Goal: Transaction & Acquisition: Obtain resource

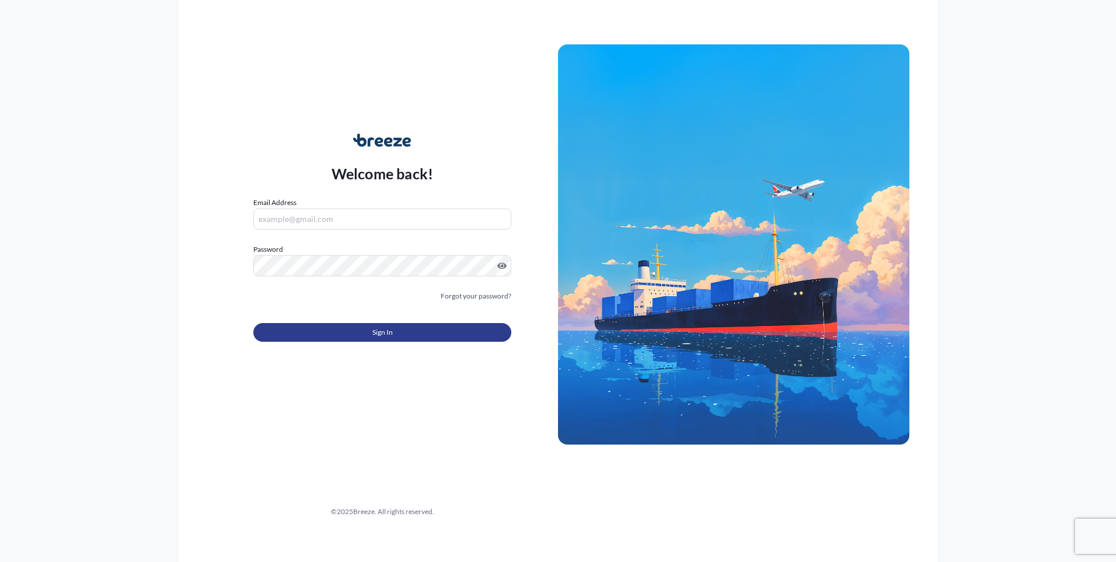
type input "[EMAIL_ADDRESS][DOMAIN_NAME]"
click at [424, 333] on button "Sign In" at bounding box center [382, 332] width 258 height 19
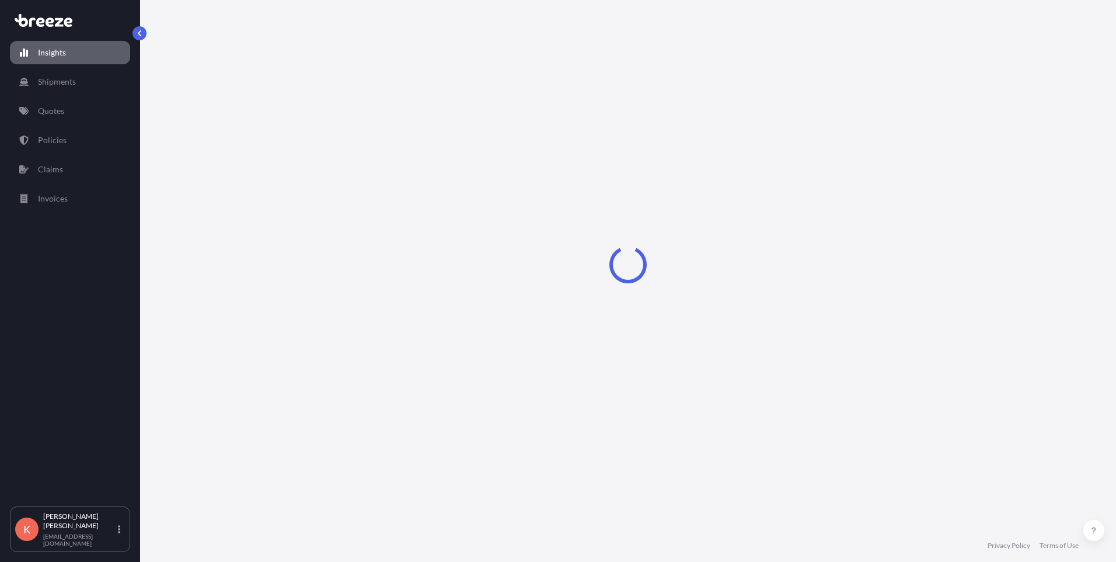
select select "2025"
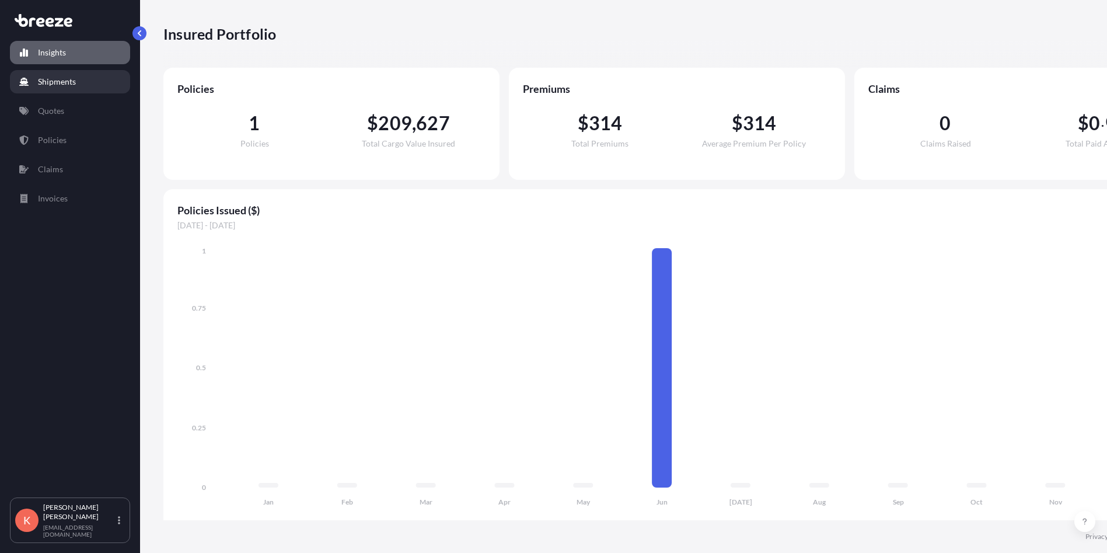
click at [54, 86] on p "Shipments" at bounding box center [57, 82] width 38 height 12
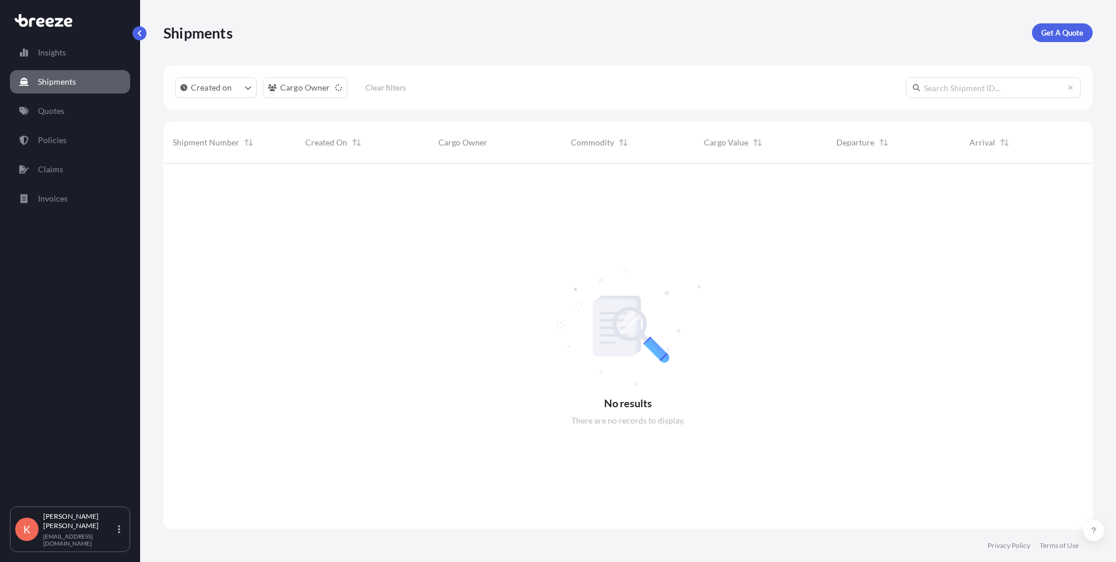
scroll to position [399, 921]
click at [60, 116] on p "Quotes" at bounding box center [51, 111] width 26 height 12
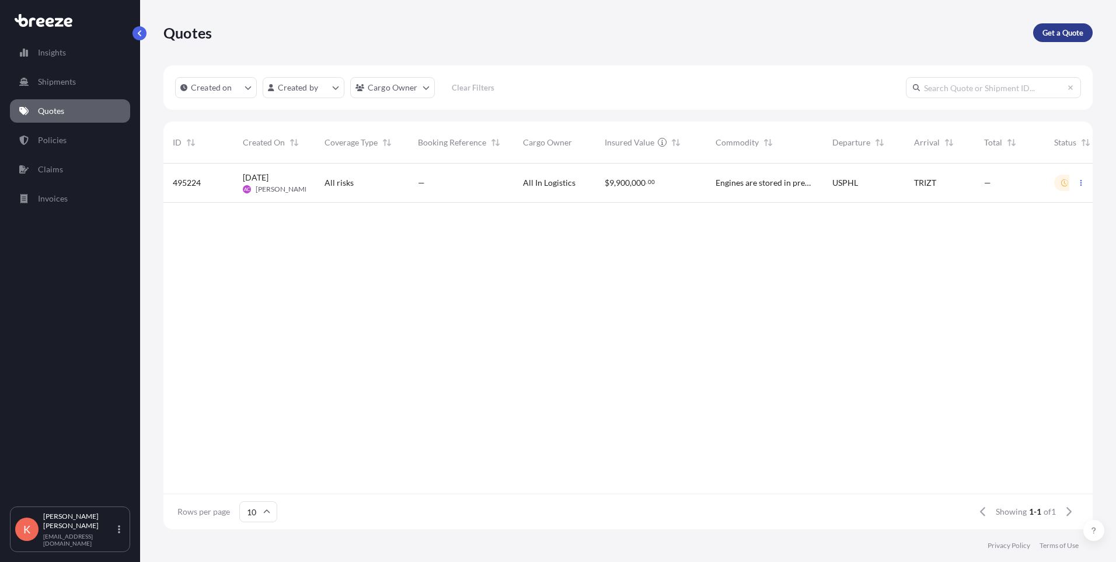
click at [1057, 27] on p "Get a Quote" at bounding box center [1063, 33] width 41 height 12
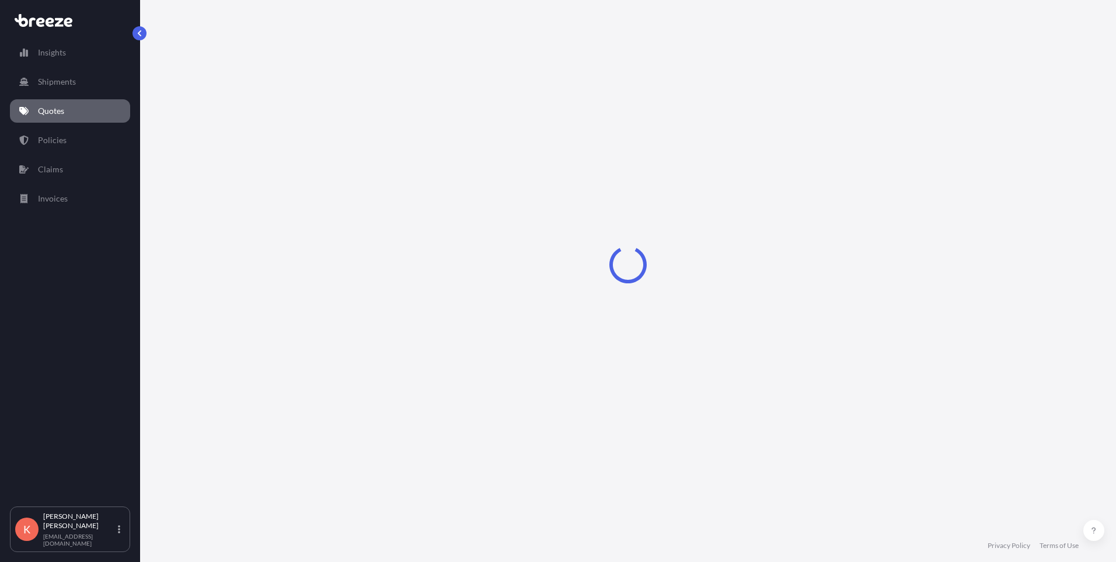
select select "Sea"
select select "1"
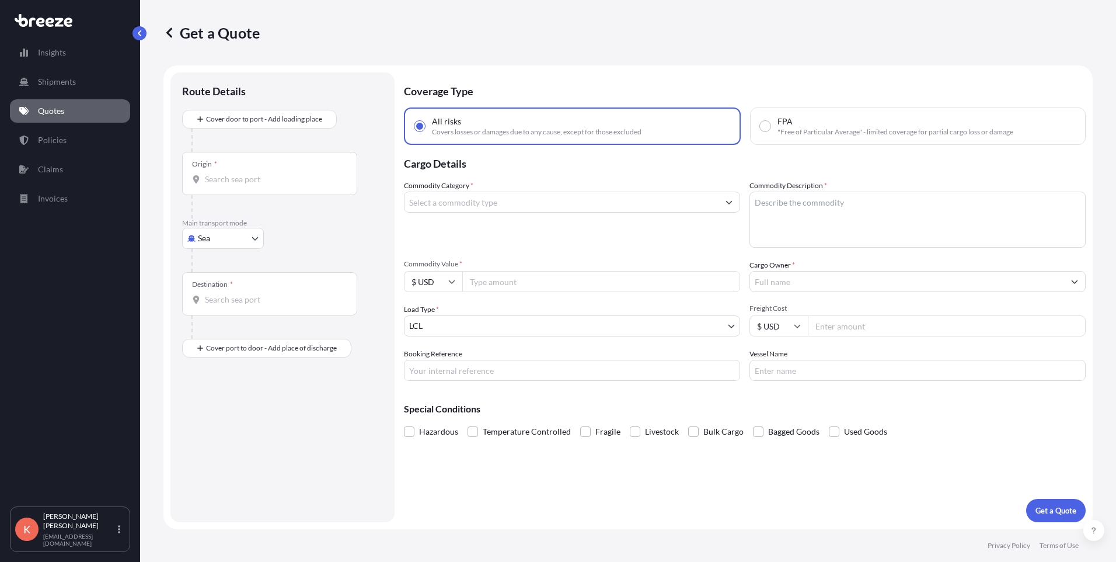
click at [215, 240] on body "Insights Shipments Quotes Policies Claims Invoices K [PERSON_NAME] [EMAIL_ADDRE…" at bounding box center [558, 281] width 1116 height 562
click at [231, 290] on div "Air" at bounding box center [223, 289] width 72 height 21
select select "Air"
click at [234, 186] on input "Origin *" at bounding box center [274, 184] width 138 height 12
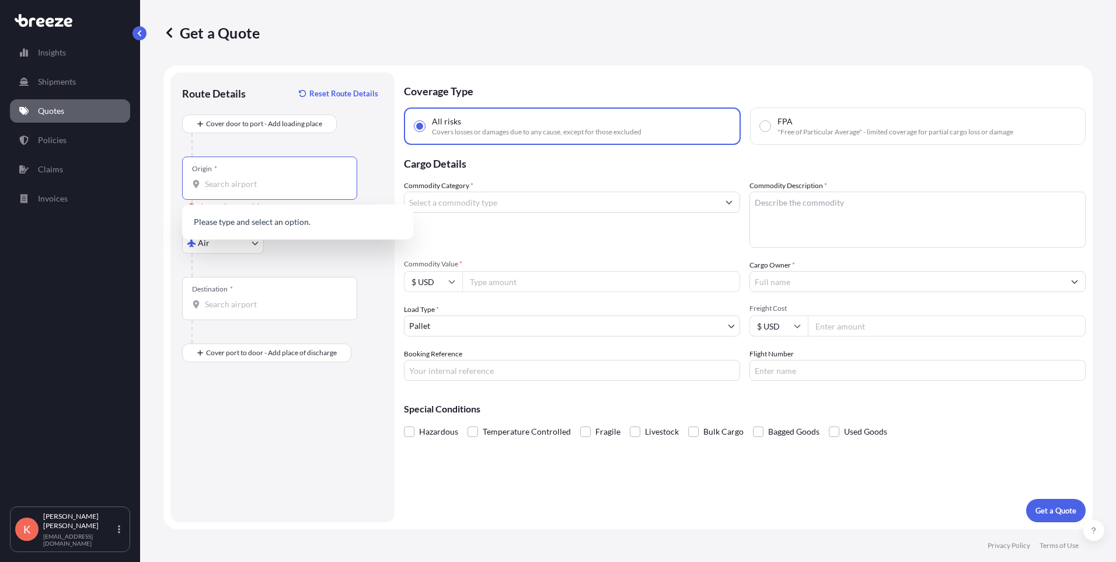
click at [229, 187] on input "Origin * Please select an origin" at bounding box center [274, 184] width 138 height 12
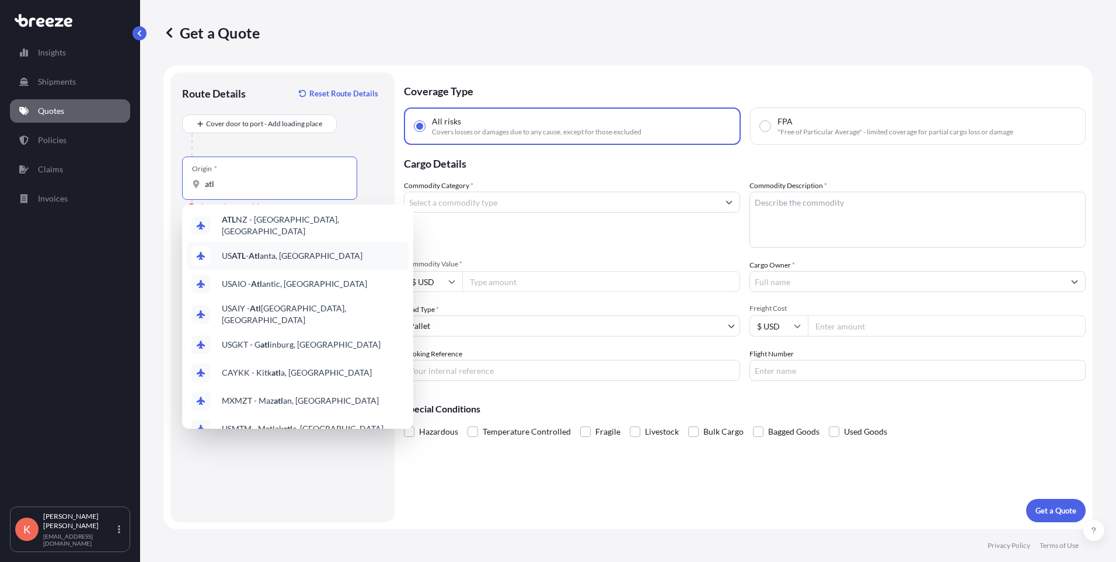
click at [281, 255] on span "US ATL - Atl anta, [GEOGRAPHIC_DATA]" at bounding box center [292, 256] width 141 height 12
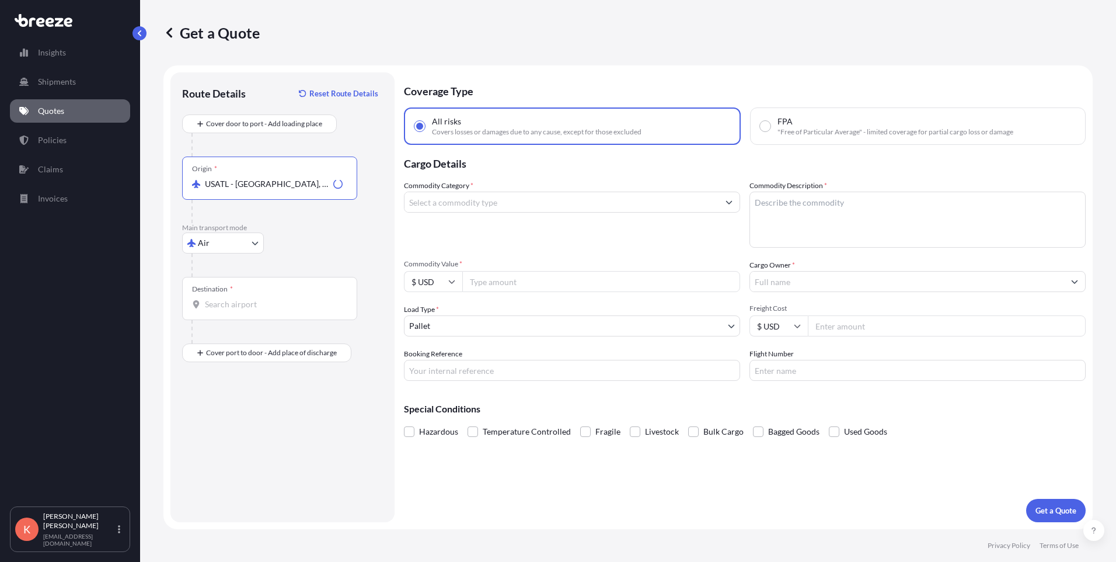
type input "USATL - [GEOGRAPHIC_DATA], [GEOGRAPHIC_DATA]"
click at [264, 303] on input "Destination *" at bounding box center [274, 304] width 138 height 12
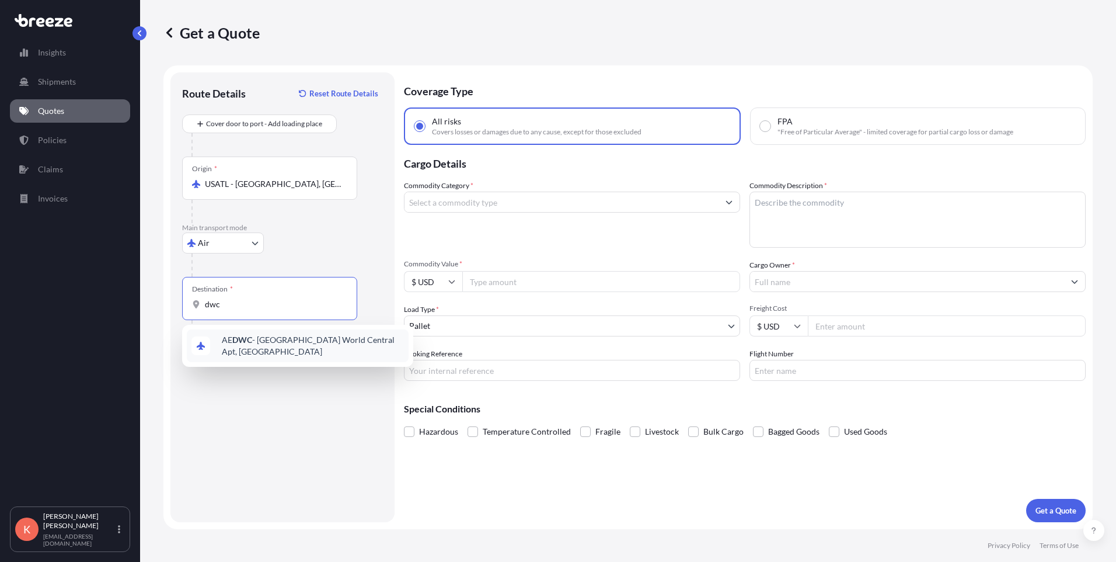
click at [278, 347] on span "AE DWC - [GEOGRAPHIC_DATA] World Central Apt, [GEOGRAPHIC_DATA]" at bounding box center [313, 345] width 182 height 23
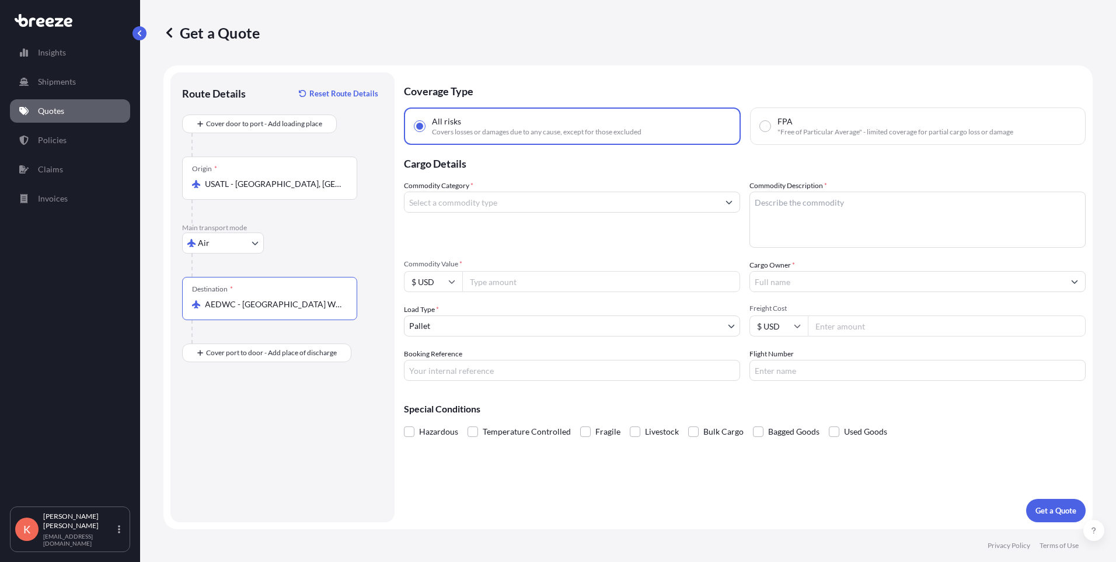
type input "AEDWC - [GEOGRAPHIC_DATA] World Central Apt, [GEOGRAPHIC_DATA]"
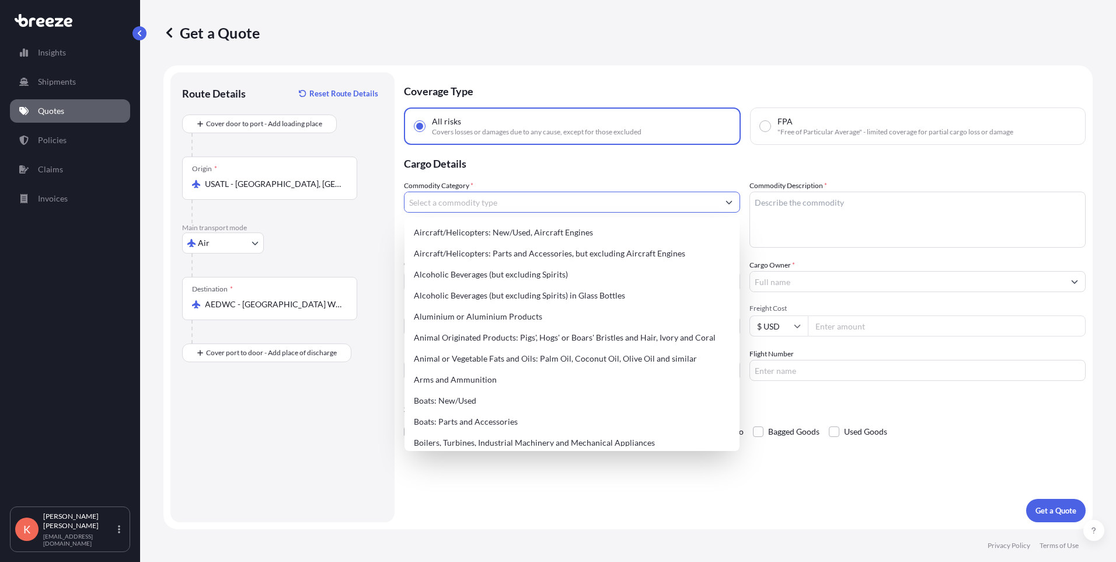
click at [478, 208] on input "Commodity Category *" at bounding box center [562, 201] width 314 height 21
click at [452, 197] on input "Commodity Category *" at bounding box center [562, 201] width 314 height 21
paste input "Upper rubber coupling"
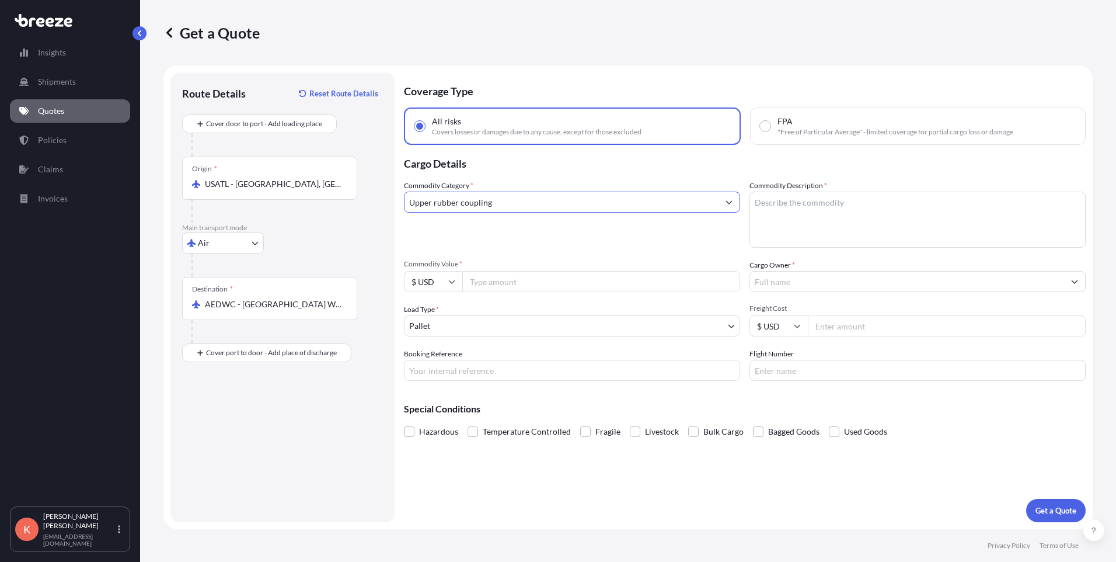
type input "Upper rubber coupling"
click at [518, 222] on div "Commodity Category * Upper rubber coupling" at bounding box center [572, 214] width 336 height 68
click at [799, 208] on textarea "Commodity Description *" at bounding box center [918, 219] width 336 height 56
click at [845, 210] on textarea "Commodity Description *" at bounding box center [918, 219] width 336 height 56
paste textarea "Upper rubber coupling"
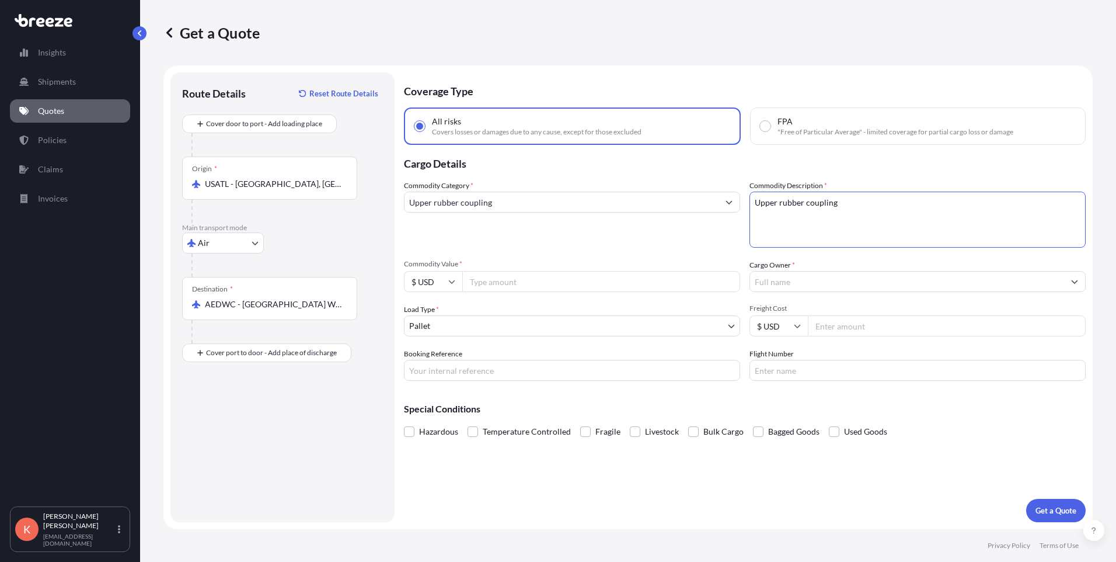
click at [843, 221] on textarea "Upper rubber coupling" at bounding box center [918, 219] width 336 height 56
type textarea "Upper rubber coupling"
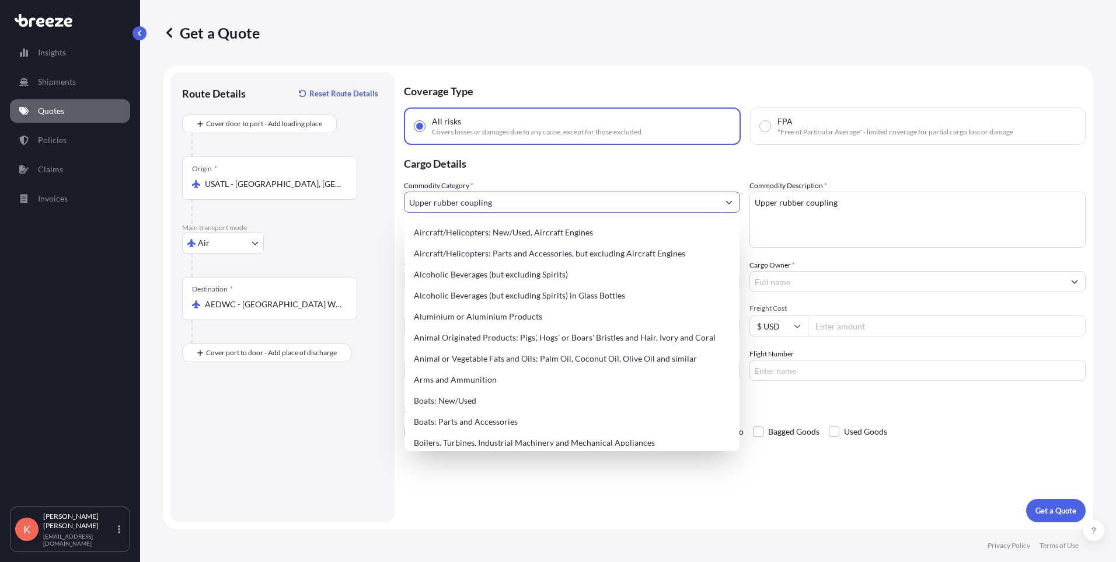
drag, startPoint x: 510, startPoint y: 204, endPoint x: 399, endPoint y: 205, distance: 111.5
click at [399, 205] on form "Route Details Reset Route Details Cover door to port - Add loading place Place …" at bounding box center [627, 297] width 929 height 464
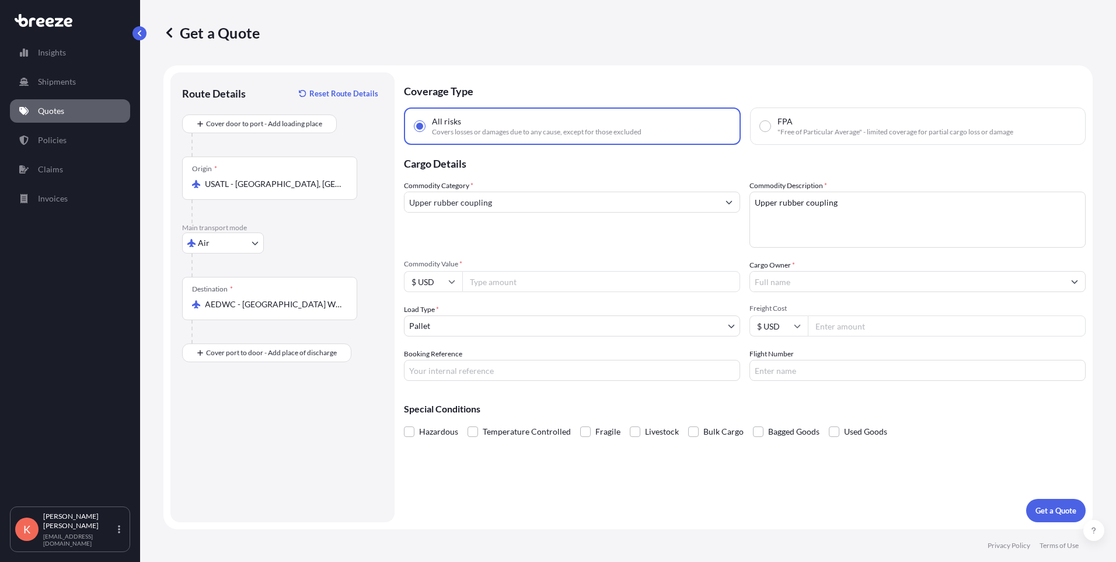
click at [528, 202] on input "Upper rubber coupling" at bounding box center [562, 201] width 314 height 21
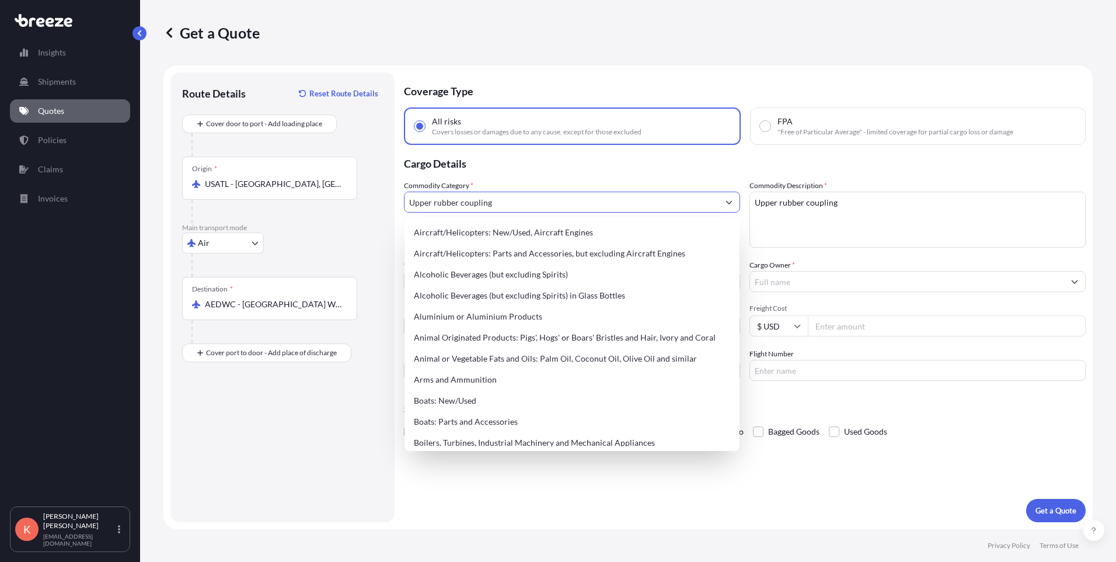
drag, startPoint x: 528, startPoint y: 202, endPoint x: 377, endPoint y: 198, distance: 151.3
click at [377, 198] on form "Route Details Reset Route Details Cover door to port - Add loading place Place …" at bounding box center [627, 297] width 929 height 464
paste input "Rubber Couplings"
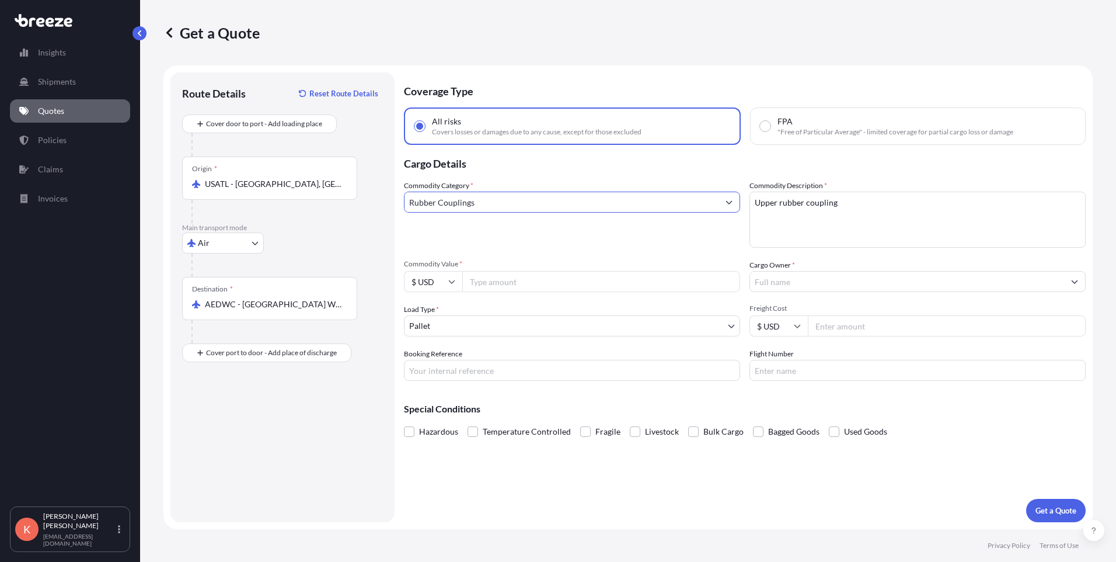
drag, startPoint x: 437, startPoint y: 202, endPoint x: 392, endPoint y: 202, distance: 45.0
click at [392, 202] on form "Route Details Reset Route Details Cover door to port - Add loading place Place …" at bounding box center [627, 297] width 929 height 464
click at [474, 201] on input "Couplings" at bounding box center [562, 201] width 314 height 21
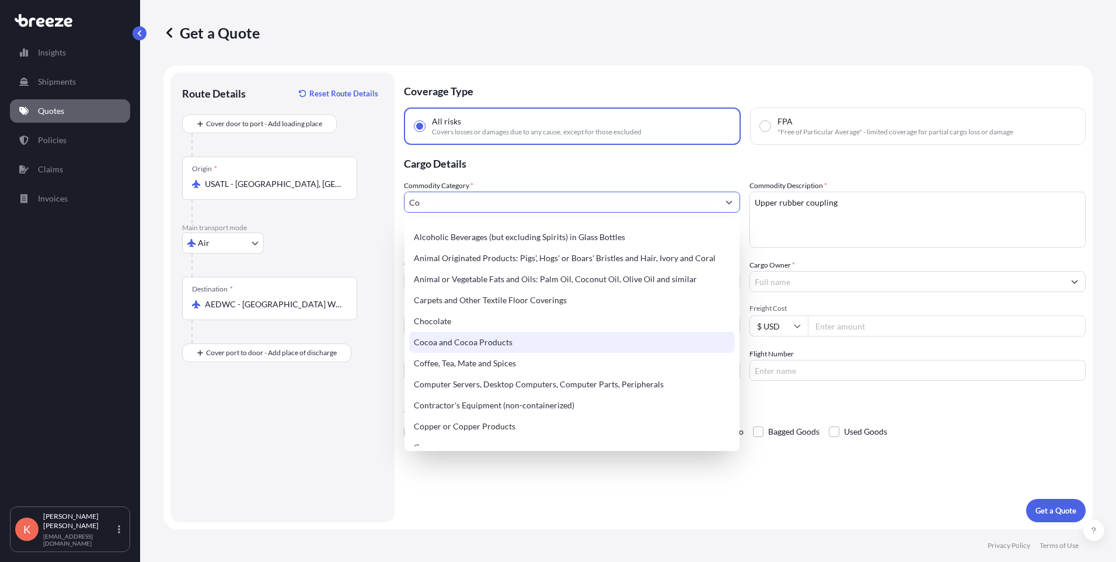
scroll to position [175, 0]
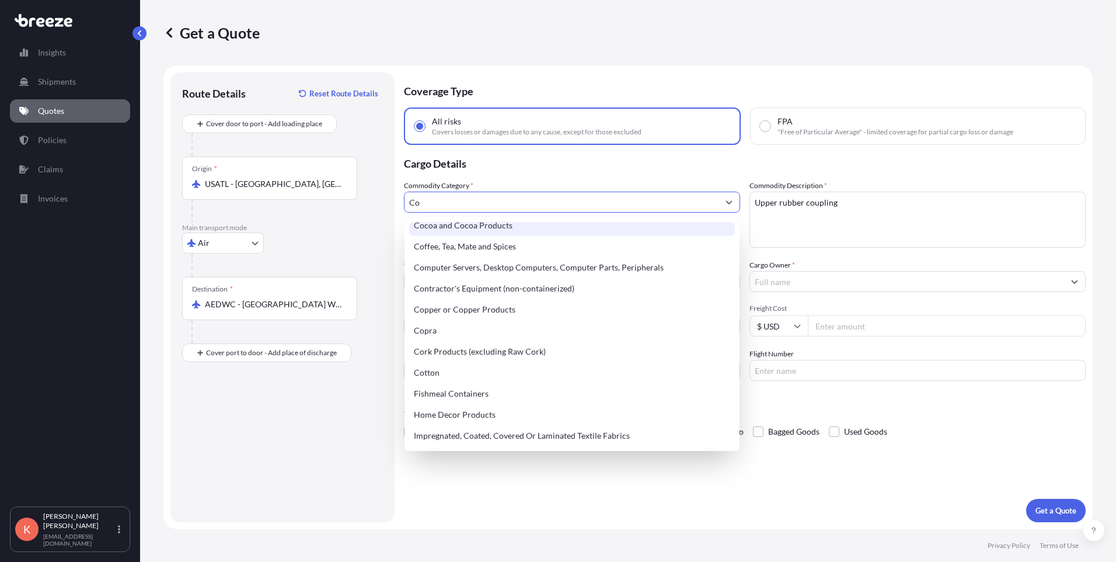
click at [596, 207] on input "Co" at bounding box center [562, 201] width 314 height 21
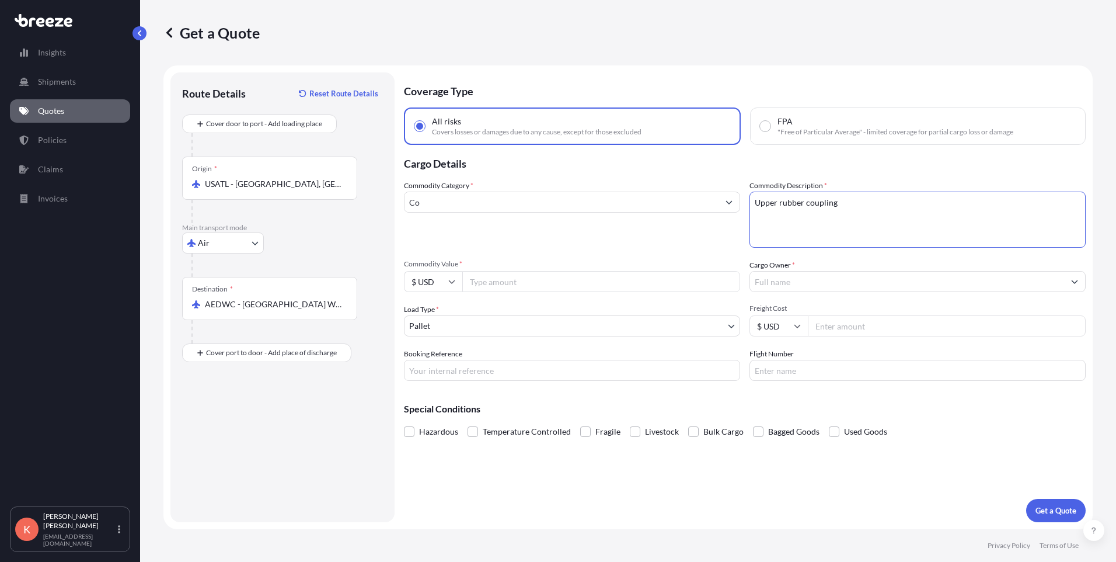
drag, startPoint x: 909, startPoint y: 214, endPoint x: 707, endPoint y: 197, distance: 202.6
click at [707, 197] on div "Commodity Category * Co Commodity Description * Upper rubber coupling Commodity…" at bounding box center [745, 280] width 682 height 201
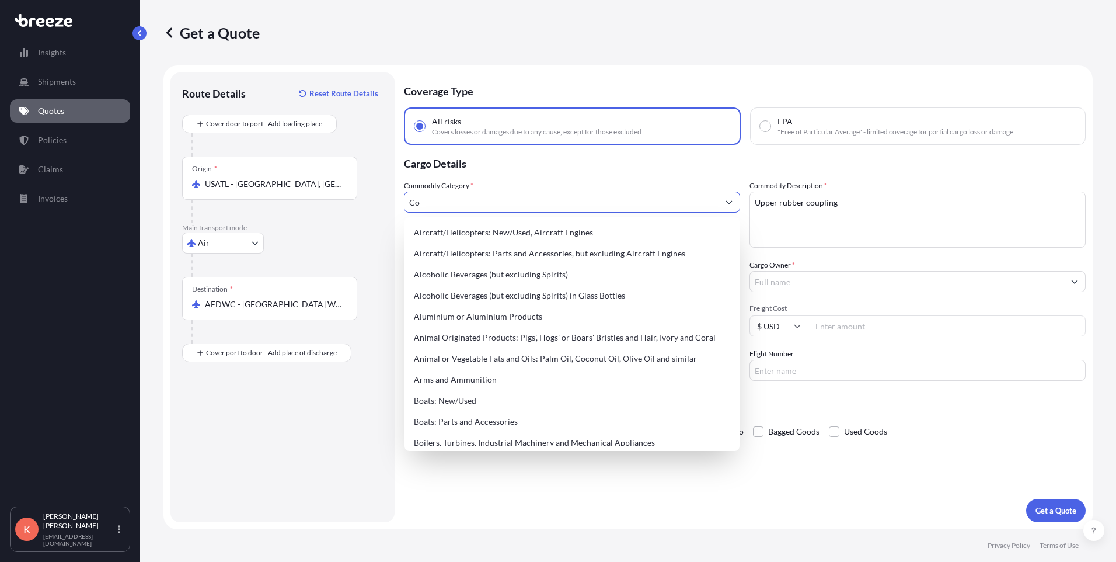
drag, startPoint x: 516, startPoint y: 205, endPoint x: 390, endPoint y: 204, distance: 126.1
click at [390, 204] on form "Route Details Reset Route Details Cover door to port - Add loading place Place …" at bounding box center [627, 297] width 929 height 464
paste input "Upper rubber coupling"
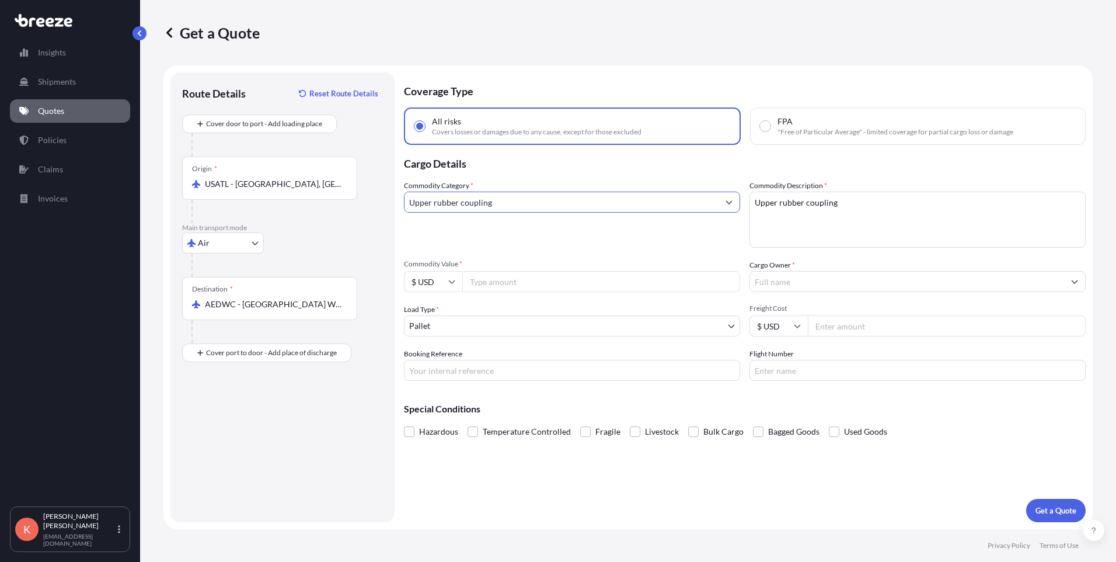
type input "Upper rubber coupling"
click at [522, 239] on div "Commodity Category * Upper rubber coupling" at bounding box center [572, 214] width 336 height 68
click at [570, 285] on input "Commodity Value *" at bounding box center [601, 281] width 278 height 21
click at [569, 287] on input "Commodity Value *" at bounding box center [601, 281] width 278 height 21
drag, startPoint x: 518, startPoint y: 285, endPoint x: 436, endPoint y: 284, distance: 82.3
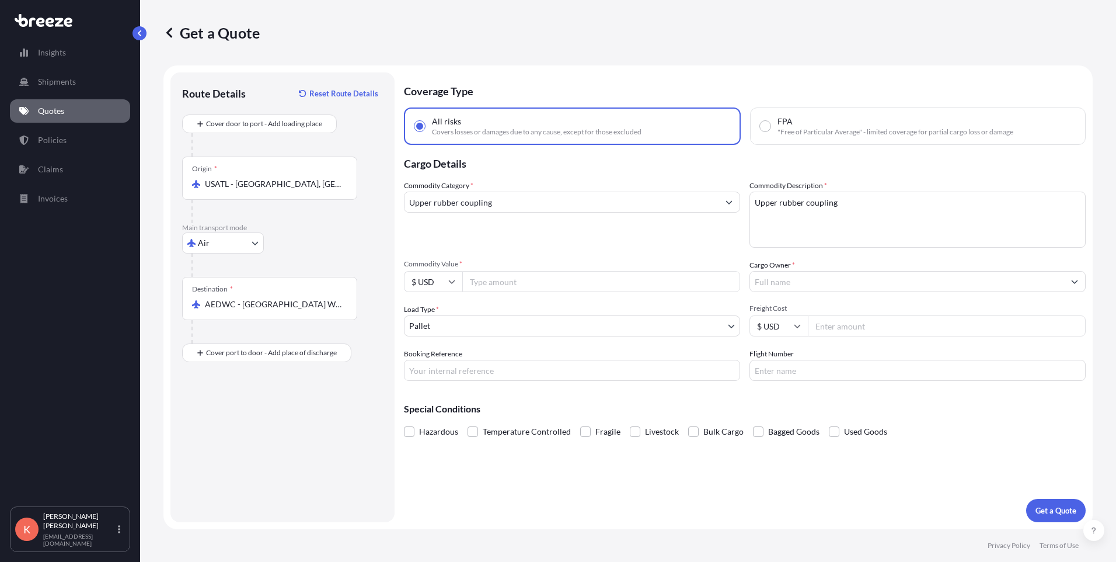
click at [436, 284] on div "$ USD" at bounding box center [572, 281] width 336 height 21
drag, startPoint x: 594, startPoint y: 280, endPoint x: 410, endPoint y: 282, distance: 183.9
click at [410, 282] on div "$ USD" at bounding box center [572, 281] width 336 height 21
paste input "96590"
type input "96590"
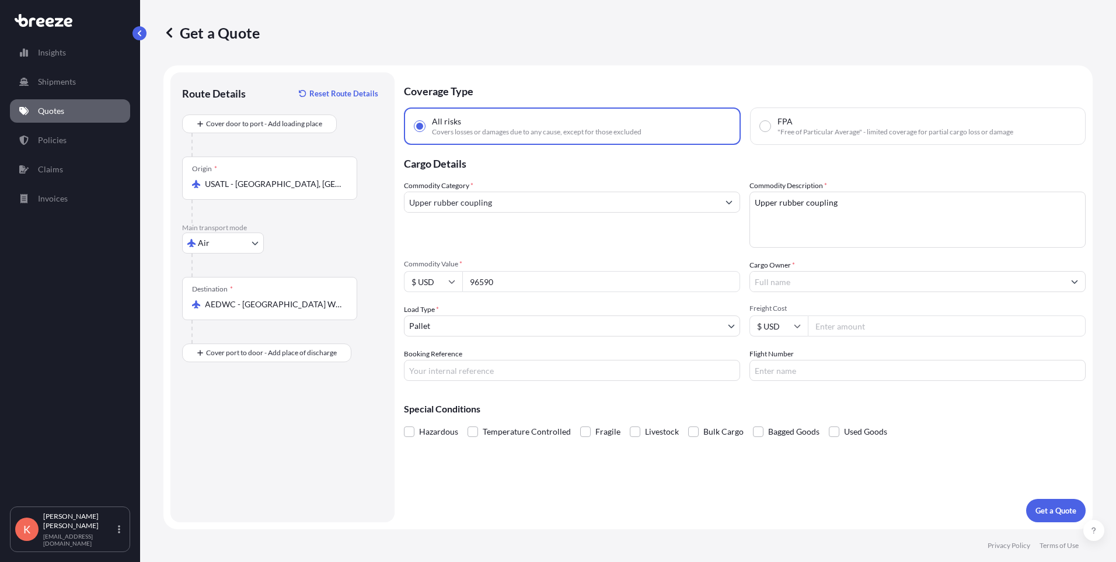
click at [493, 332] on body "Insights Shipments Quotes Policies Claims Invoices K [PERSON_NAME] [EMAIL_ADDRE…" at bounding box center [558, 281] width 1116 height 562
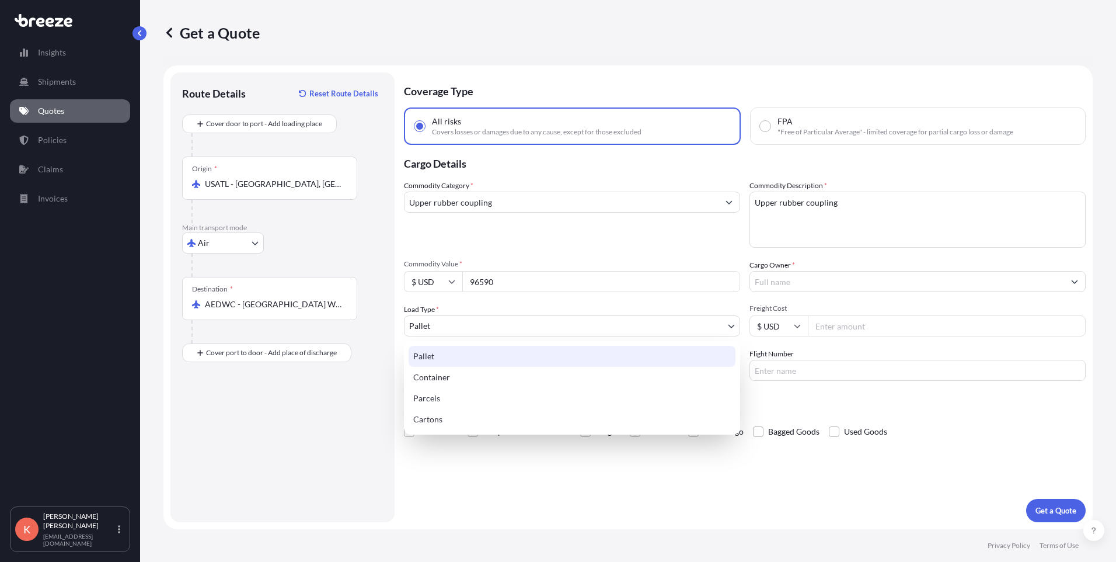
click at [484, 357] on div "Pallet" at bounding box center [572, 356] width 327 height 21
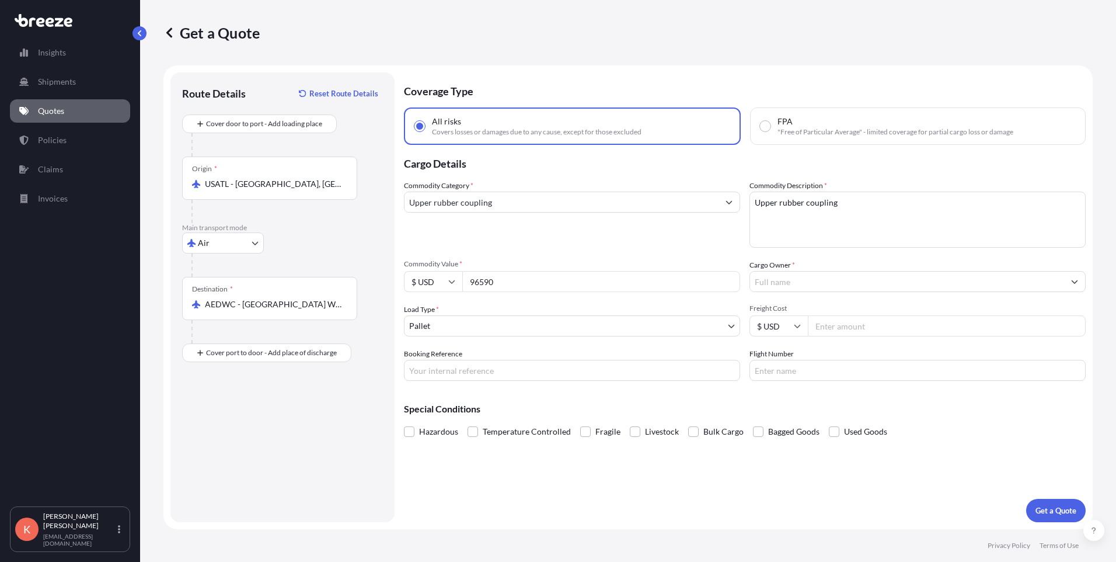
click at [786, 283] on input "Cargo Owner *" at bounding box center [907, 281] width 314 height 21
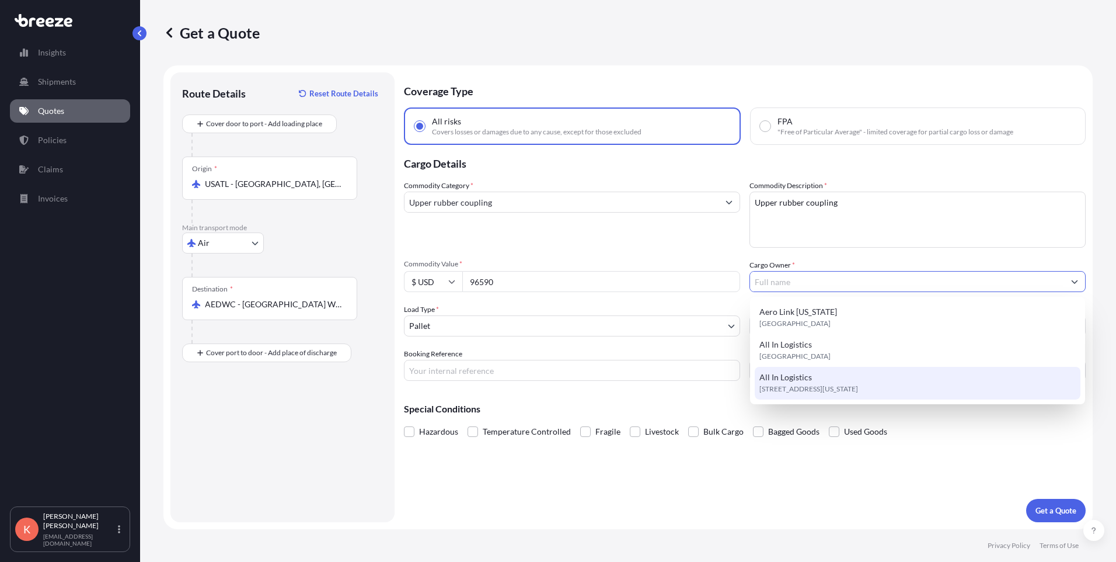
click at [804, 382] on span "All In Logistics" at bounding box center [785, 377] width 53 height 12
type input "All In Logistics"
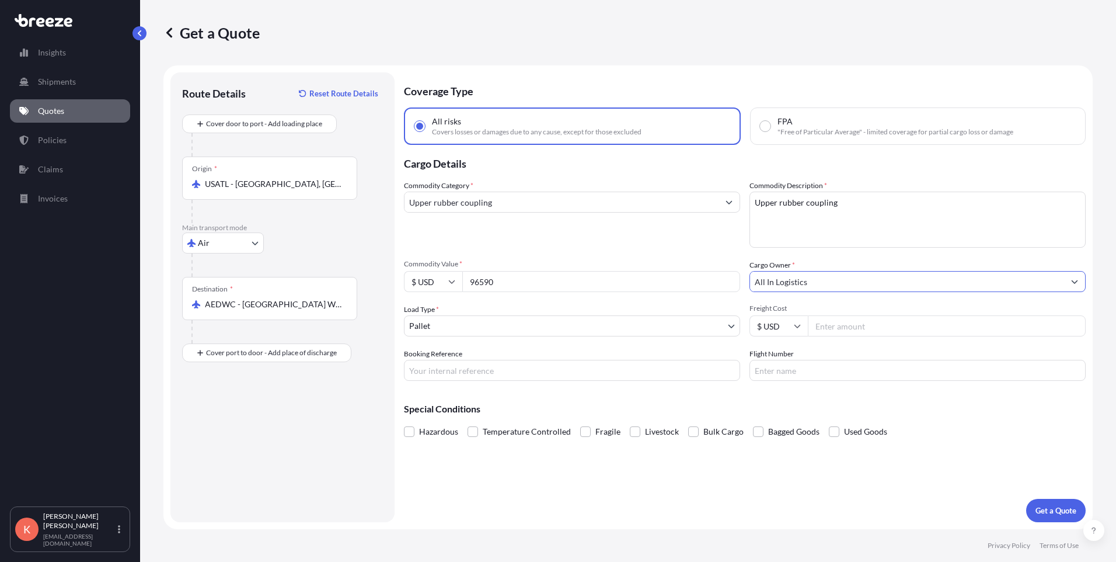
click at [1018, 290] on input "All In Logistics" at bounding box center [907, 281] width 314 height 21
click at [978, 280] on input "All In Logistics" at bounding box center [907, 281] width 314 height 21
click at [825, 289] on input "All In Logistics" at bounding box center [907, 281] width 314 height 21
click at [1077, 279] on icon "Show suggestions" at bounding box center [1074, 281] width 7 height 7
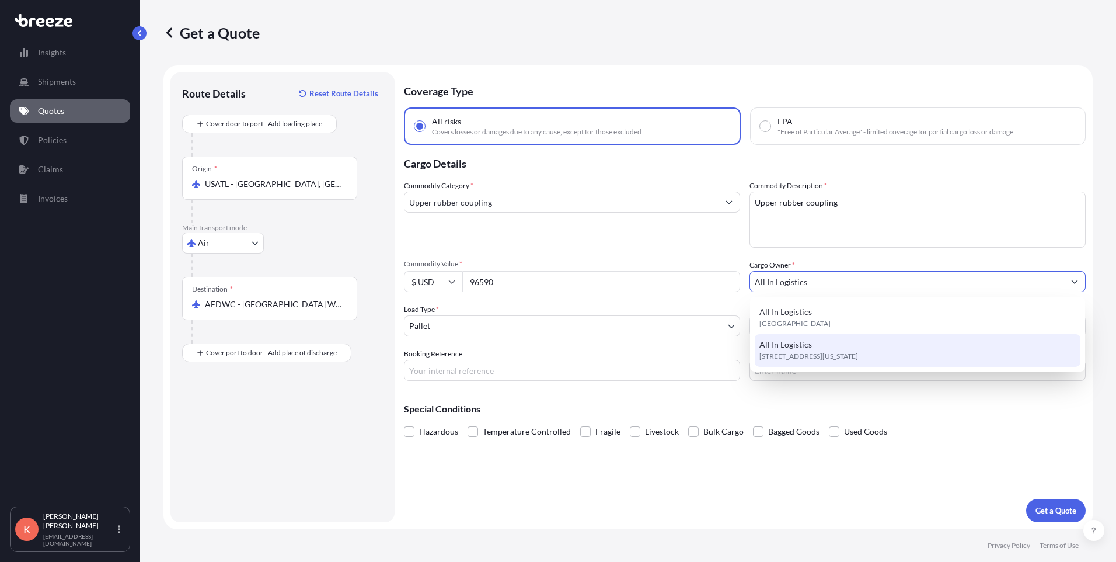
click at [858, 352] on span "[STREET_ADDRESS][US_STATE]" at bounding box center [808, 356] width 99 height 12
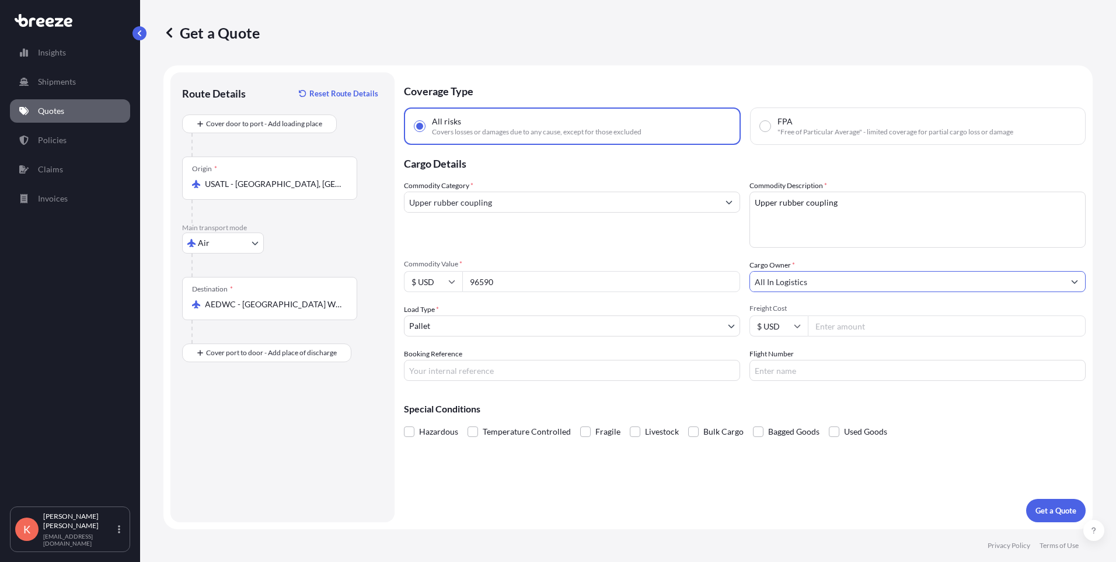
click at [839, 329] on input "Freight Cost" at bounding box center [947, 325] width 278 height 21
click at [852, 324] on input "Freight Cost" at bounding box center [947, 325] width 278 height 21
paste input "1506.64"
type input "1506.64"
click at [861, 350] on div "Flight Number" at bounding box center [918, 364] width 336 height 33
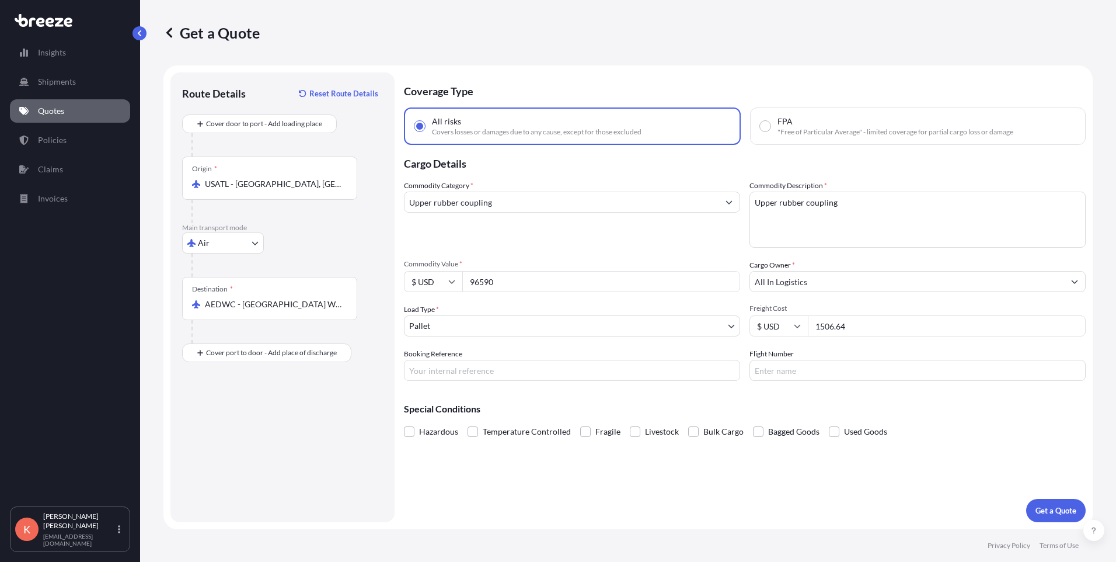
click at [436, 521] on div "Coverage Type All risks Covers losses or damages due to any cause, except for t…" at bounding box center [745, 297] width 682 height 450
click at [773, 371] on input "Flight Number" at bounding box center [918, 370] width 336 height 21
click at [796, 218] on textarea "Upper rubber coupling" at bounding box center [918, 219] width 336 height 56
click at [800, 369] on input "Flight Number" at bounding box center [918, 370] width 336 height 21
paste input "0014"
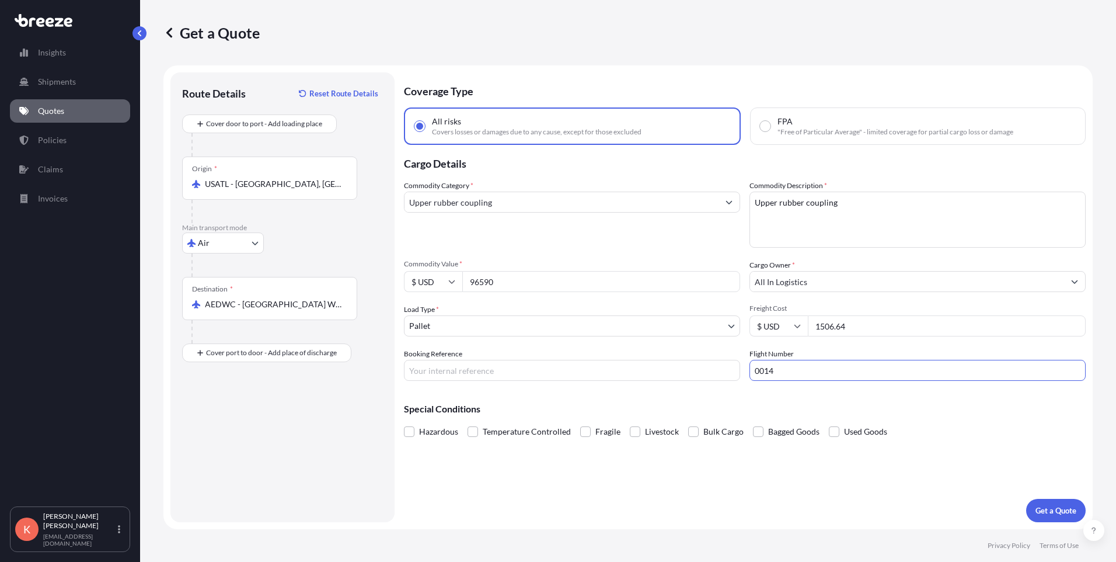
type input "0014"
click at [785, 399] on div "Special Conditions Hazardous Temperature Controlled Fragile Livestock Bulk Carg…" at bounding box center [745, 415] width 682 height 50
click at [455, 374] on input "Booking Reference" at bounding box center [572, 370] width 336 height 21
click at [549, 373] on input "Booking Reference" at bounding box center [572, 370] width 336 height 21
paste input "607-33948961"
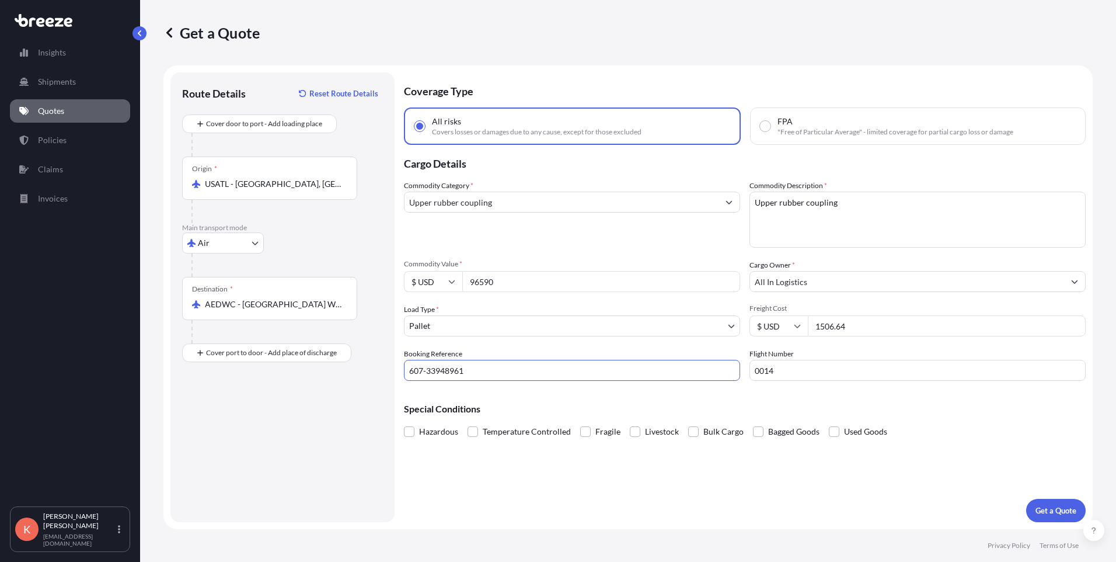
type input "607-33948961"
click at [545, 394] on div "Special Conditions Hazardous Temperature Controlled Fragile Livestock Bulk Carg…" at bounding box center [745, 415] width 682 height 50
click at [1064, 508] on p "Get a Quote" at bounding box center [1056, 510] width 41 height 12
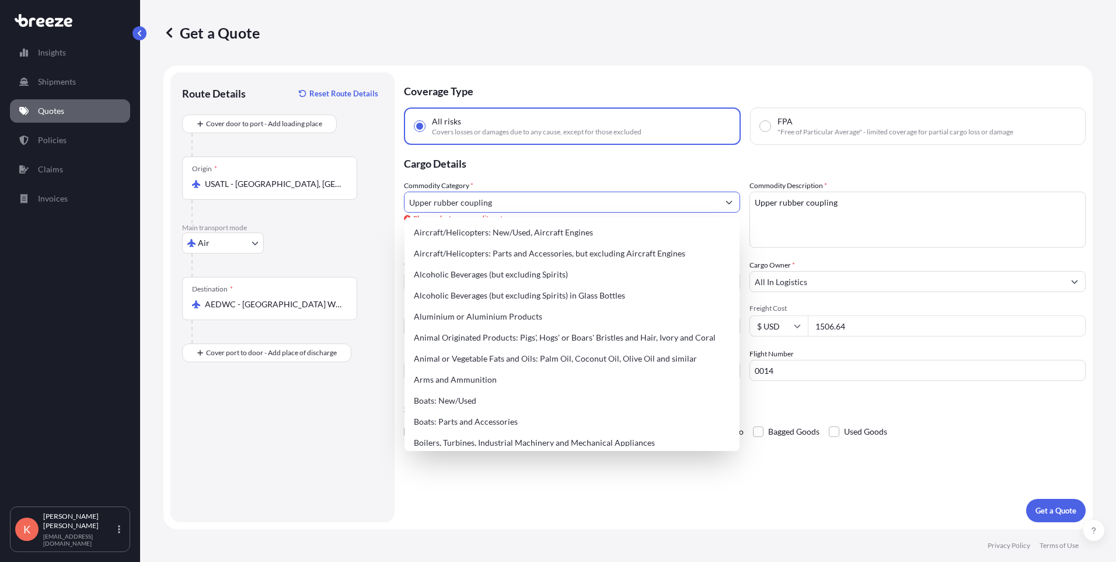
click at [504, 199] on input "Upper rubber coupling" at bounding box center [562, 201] width 314 height 21
drag, startPoint x: 508, startPoint y: 200, endPoint x: 407, endPoint y: 199, distance: 101.6
click at [407, 199] on input "Upper rubber coupling" at bounding box center [562, 201] width 314 height 21
click at [513, 198] on input "Upper rubber coupling" at bounding box center [562, 201] width 314 height 21
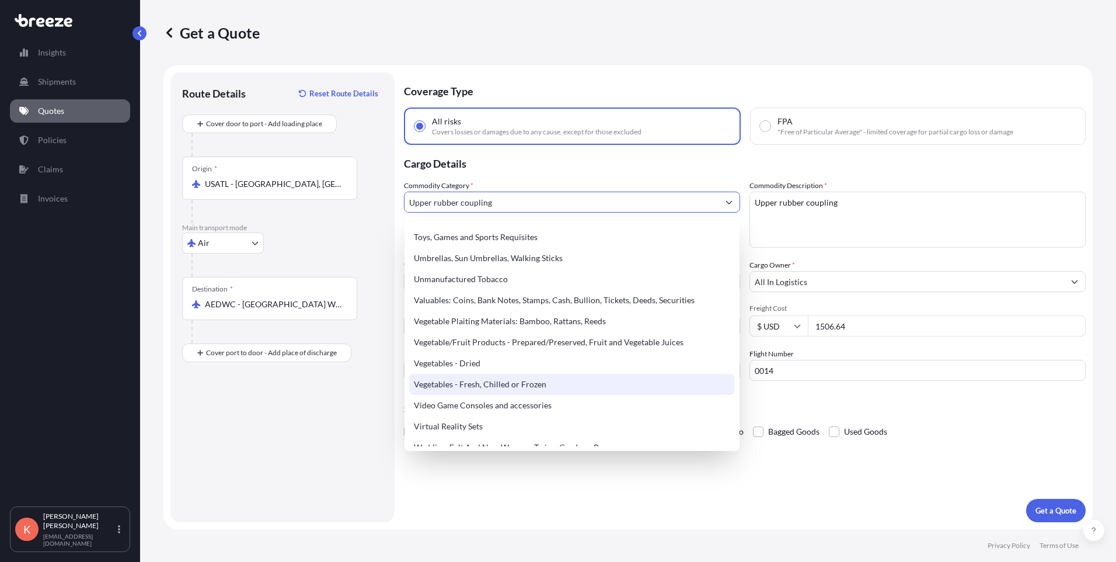
scroll to position [2823, 0]
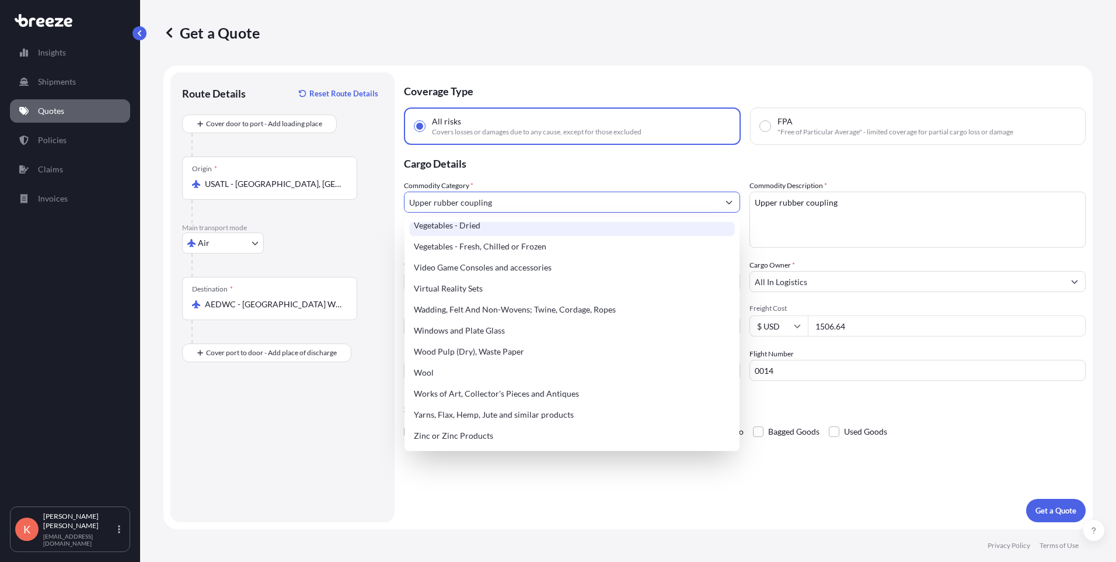
click at [436, 204] on input "Upper rubber coupling" at bounding box center [562, 201] width 314 height 21
click at [470, 198] on input "Upper rubber coupling" at bounding box center [562, 201] width 314 height 21
click at [645, 190] on div "Commodity Category * Upper rubber coupling" at bounding box center [572, 214] width 336 height 68
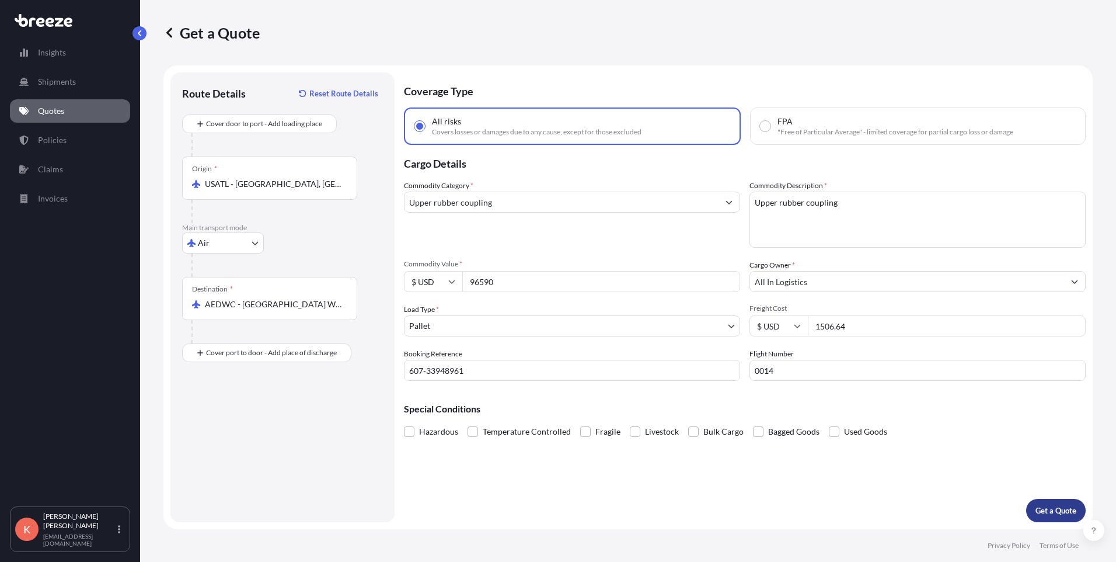
click at [1047, 513] on p "Get a Quote" at bounding box center [1056, 510] width 41 height 12
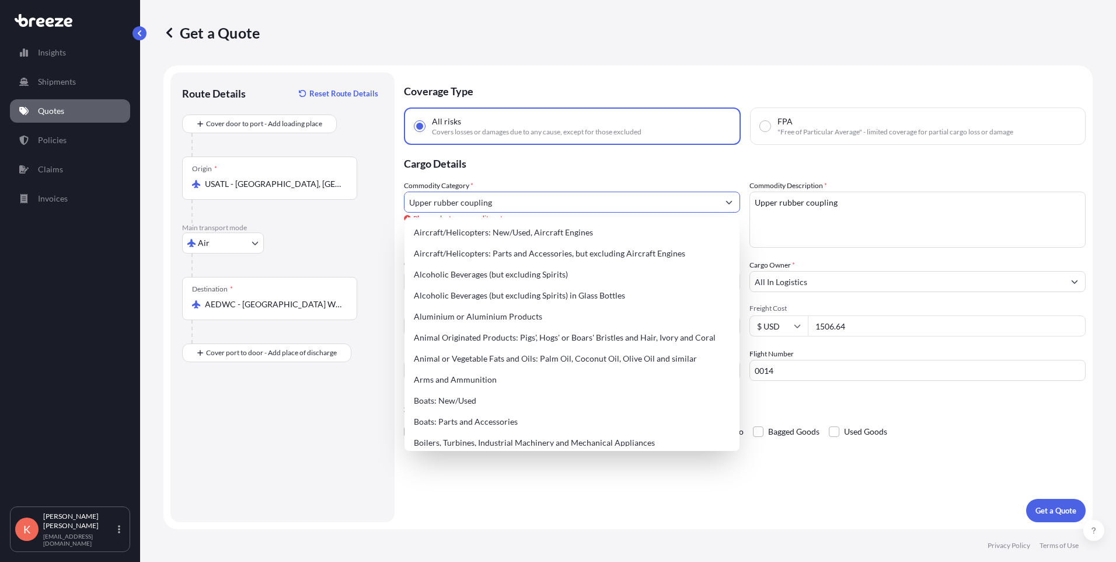
click at [524, 206] on input "Upper rubber coupling" at bounding box center [562, 201] width 314 height 21
drag, startPoint x: 524, startPoint y: 203, endPoint x: 391, endPoint y: 200, distance: 133.7
click at [391, 200] on form "Route Details Reset Route Details Cover door to port - Add loading place Place …" at bounding box center [627, 297] width 929 height 464
click at [545, 204] on input "Upper rubber coupling" at bounding box center [562, 201] width 314 height 21
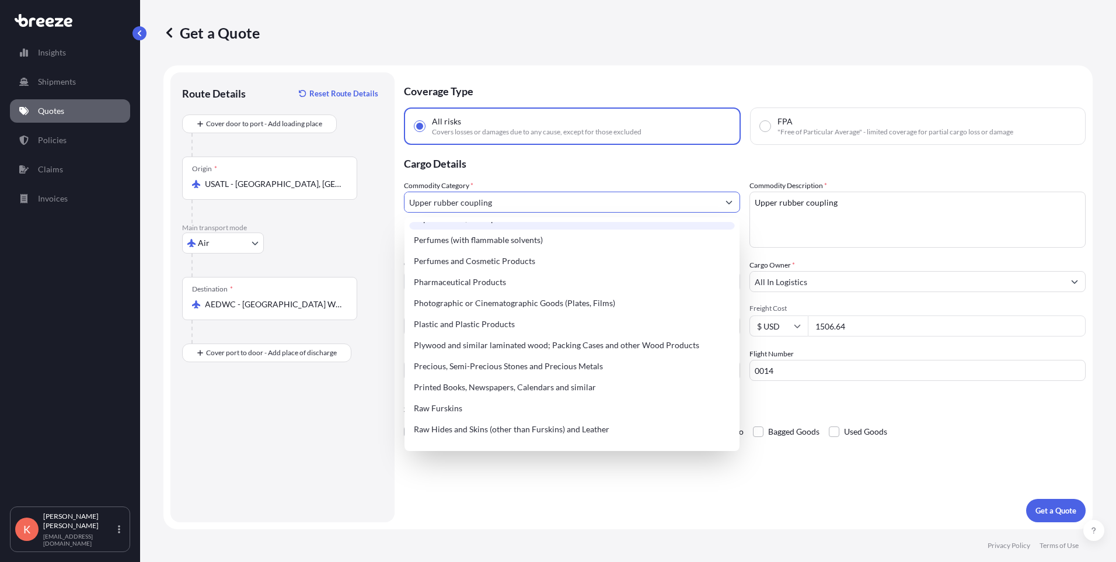
scroll to position [2277, 0]
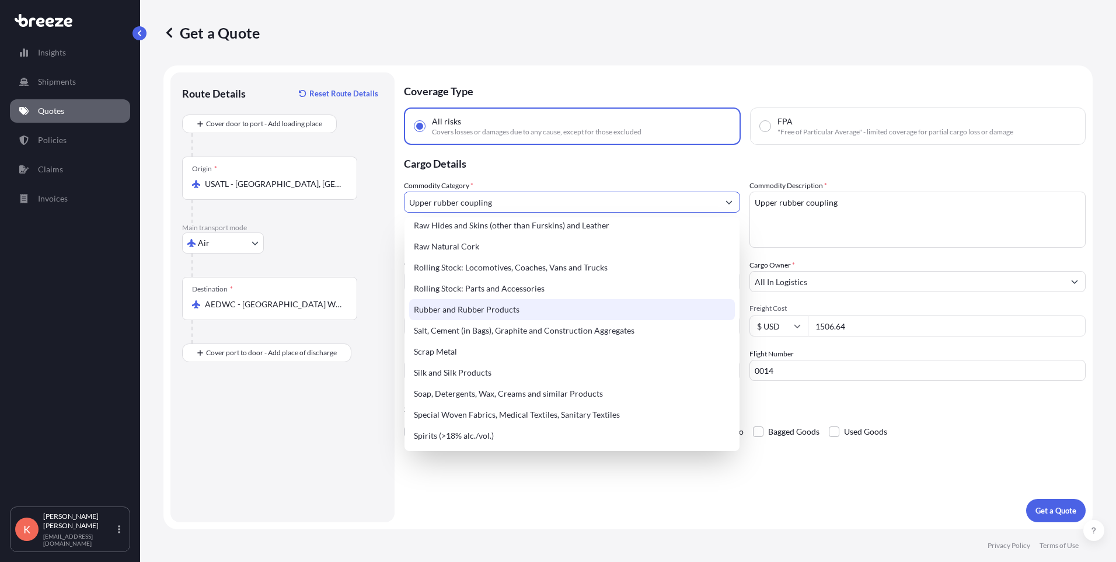
click at [522, 307] on div "Rubber and Rubber Products" at bounding box center [572, 309] width 326 height 21
type input "Rubber and Rubber Products"
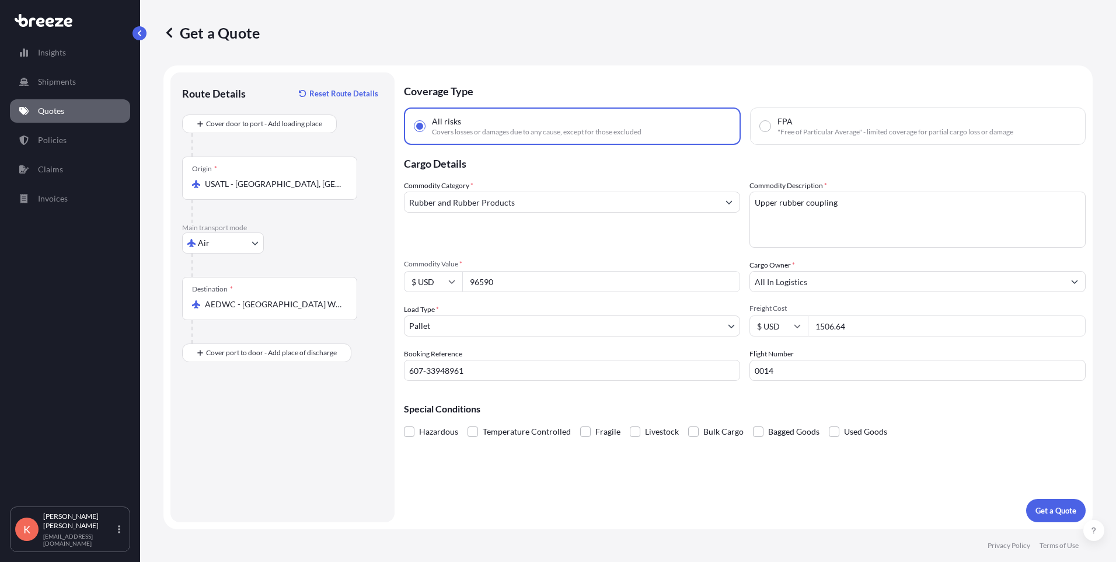
click at [483, 234] on div "Commodity Category * Rubber and Rubber Products" at bounding box center [572, 214] width 336 height 68
drag, startPoint x: 842, startPoint y: 203, endPoint x: 688, endPoint y: 194, distance: 154.9
click at [689, 199] on div "Commodity Category * Rubber and Rubber Products Commodity Description * Upper r…" at bounding box center [745, 280] width 682 height 201
click at [590, 231] on div "Commodity Category * Rubber and Rubber Products" at bounding box center [572, 214] width 336 height 68
click at [1044, 515] on p "Get a Quote" at bounding box center [1056, 510] width 41 height 12
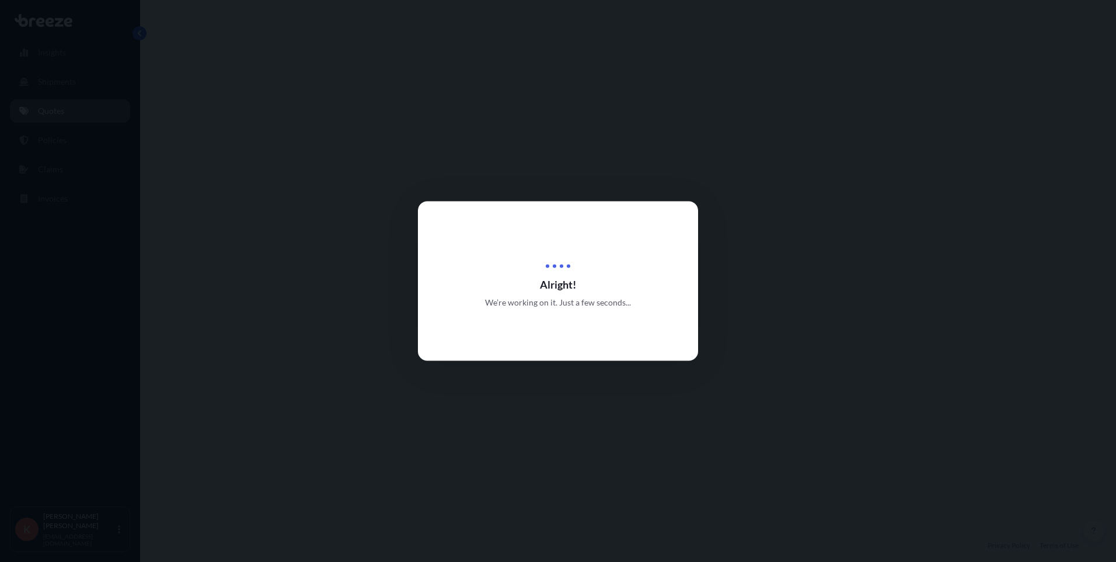
select select "Air"
select select "1"
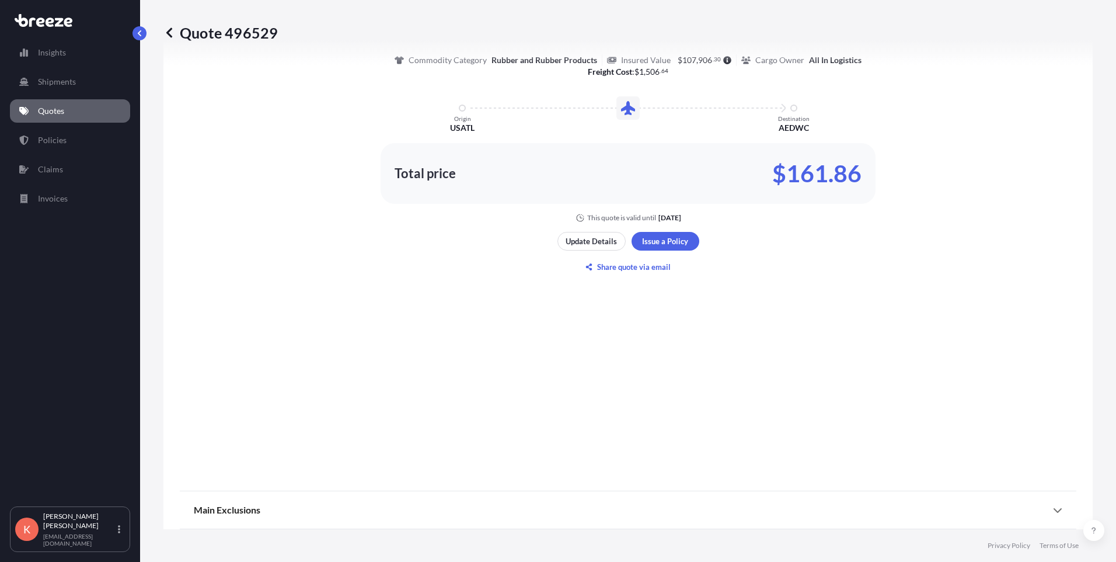
scroll to position [748, 0]
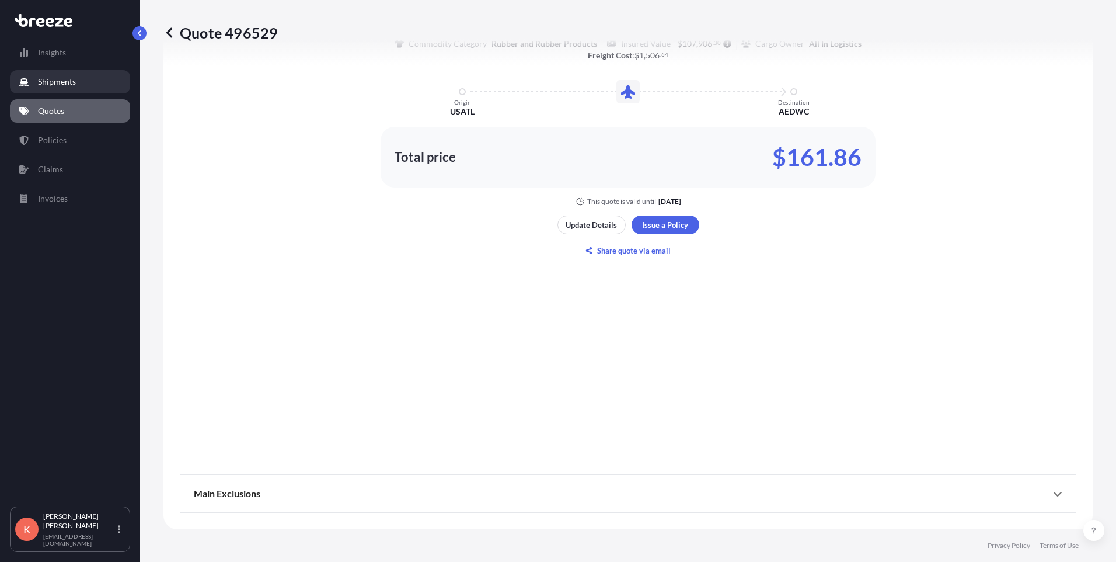
click at [61, 86] on p "Shipments" at bounding box center [57, 82] width 38 height 12
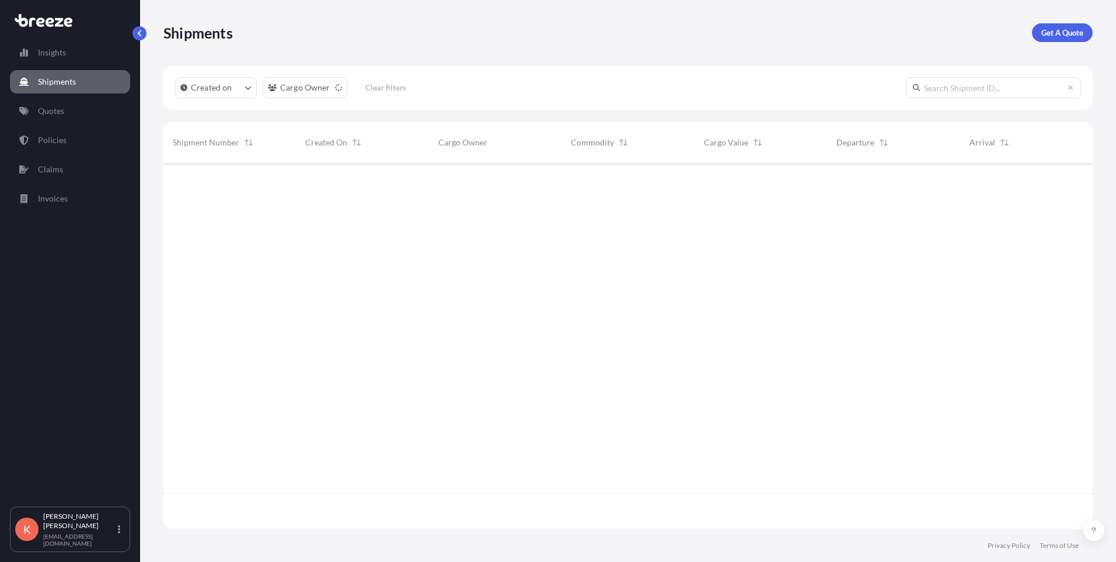
scroll to position [399, 921]
click at [65, 105] on link "Quotes" at bounding box center [70, 110] width 120 height 23
